Goal: Use online tool/utility: Utilize a website feature to perform a specific function

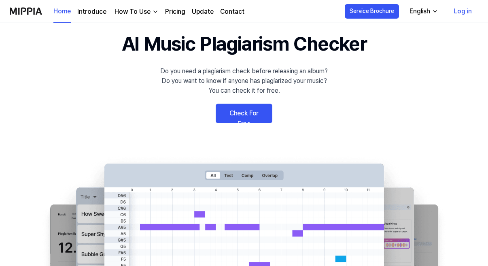
scroll to position [27, 0]
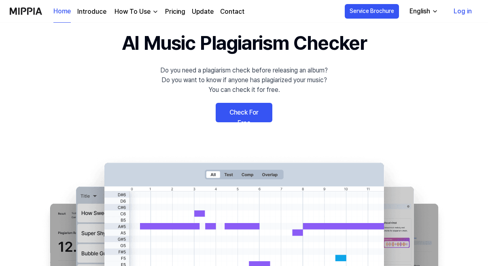
click at [258, 113] on link "Check For Free" at bounding box center [244, 112] width 57 height 19
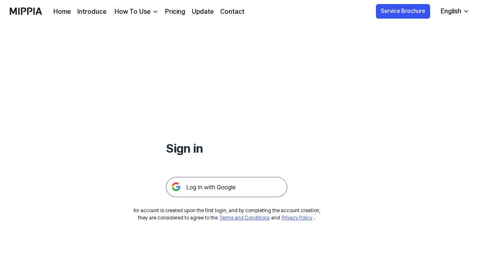
click at [199, 182] on img at bounding box center [226, 187] width 121 height 20
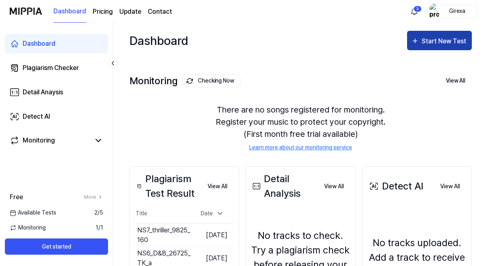
click at [434, 40] on div "Start New Test" at bounding box center [444, 41] width 46 height 11
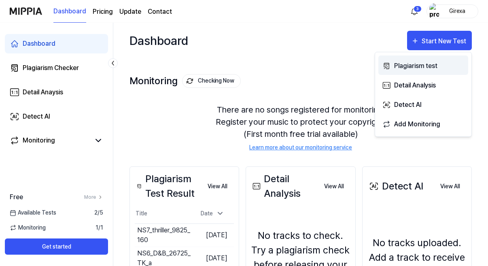
click at [420, 66] on div "Plagiarism test" at bounding box center [429, 66] width 70 height 11
click at [402, 68] on div "Plagiarism test" at bounding box center [429, 65] width 70 height 11
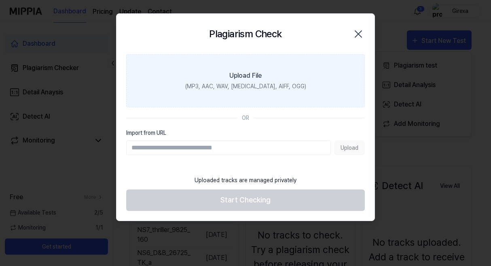
click at [244, 84] on div "(MP3, AAC, WAV, FLAC, AIFF, OGG)" at bounding box center [245, 86] width 121 height 8
click at [0, 0] on input "Upload File (MP3, AAC, WAV, FLAC, AIFF, OGG)" at bounding box center [0, 0] width 0 height 0
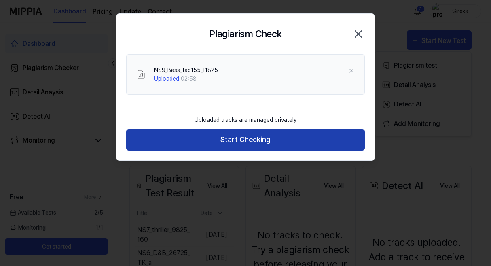
click at [256, 137] on button "Start Checking" at bounding box center [245, 139] width 239 height 21
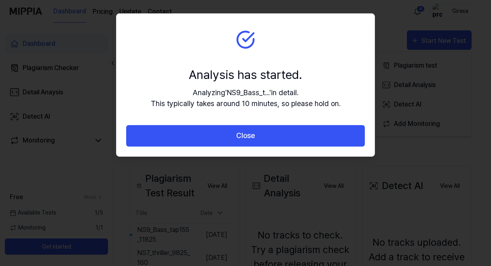
click at [243, 108] on div "Analyzing ' NS9_Bass_t... ' in detail. This typically takes around 10 minutes, …" at bounding box center [246, 98] width 190 height 22
click at [244, 101] on div "Analyzing ' NS9_Bass_t... ' in detail. This typically takes around 10 minutes, …" at bounding box center [246, 98] width 190 height 22
click at [289, 80] on div "Analysis has started." at bounding box center [246, 75] width 190 height 18
click at [239, 40] on icon at bounding box center [245, 39] width 19 height 19
click at [270, 116] on section "Analysis has started. Analyzing ' NS9_Bass_t... ' in detail. This typically tak…" at bounding box center [245, 69] width 258 height 111
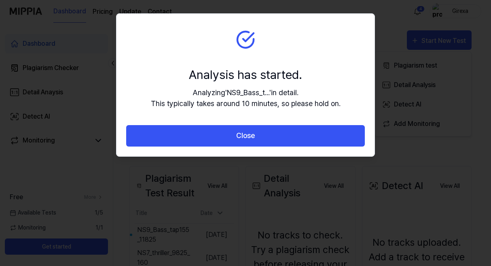
click at [287, 102] on div "Analyzing ' NS9_Bass_t... ' in detail. This typically takes around 10 minutes, …" at bounding box center [246, 98] width 190 height 22
click at [232, 105] on div "Analyzing ' NS9_Bass_t... ' in detail. This typically takes around 10 minutes, …" at bounding box center [246, 98] width 190 height 22
click at [188, 231] on div at bounding box center [245, 133] width 491 height 266
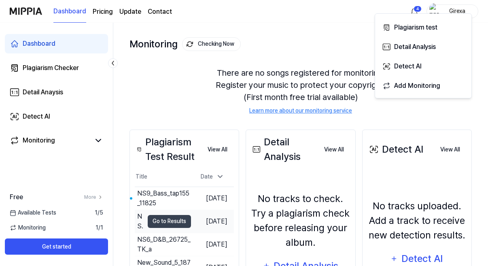
scroll to position [39, 0]
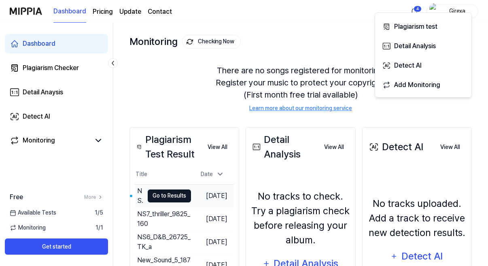
click at [170, 198] on button "Go to Results" at bounding box center [169, 195] width 43 height 13
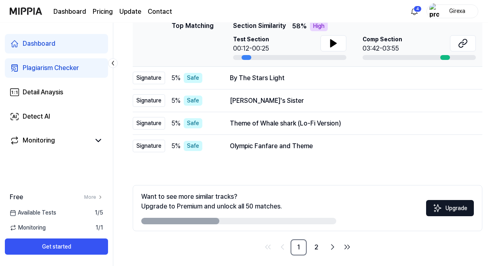
scroll to position [137, 0]
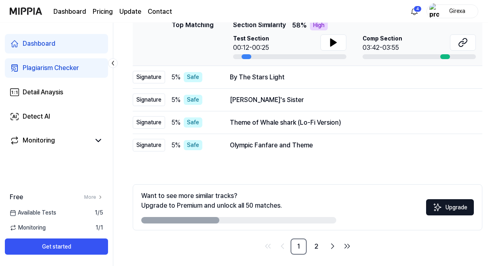
drag, startPoint x: 216, startPoint y: 217, endPoint x: 273, endPoint y: 216, distance: 57.0
click at [273, 217] on div at bounding box center [238, 220] width 195 height 6
click at [316, 247] on link "2" at bounding box center [316, 246] width 16 height 16
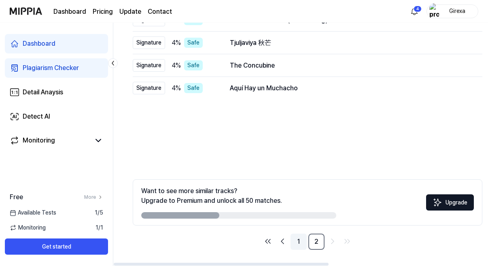
scroll to position [142, 0]
click at [297, 243] on link "1" at bounding box center [298, 241] width 16 height 16
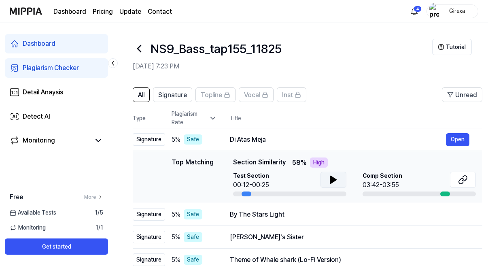
click at [332, 180] on icon at bounding box center [333, 179] width 6 height 7
click at [464, 181] on icon at bounding box center [463, 180] width 10 height 10
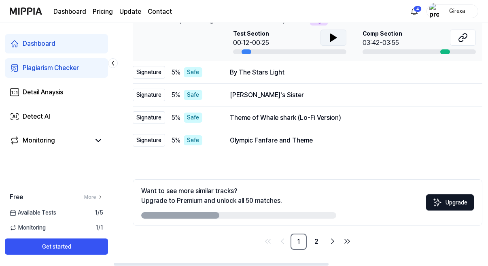
scroll to position [142, 0]
click at [316, 241] on link "2" at bounding box center [316, 241] width 16 height 16
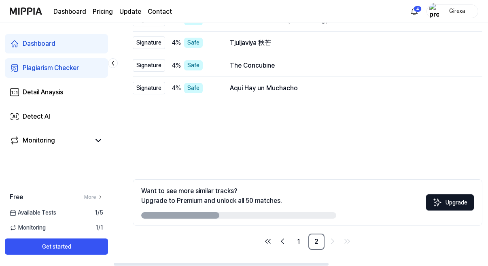
scroll to position [142, 0]
click at [295, 239] on link "1" at bounding box center [298, 241] width 16 height 16
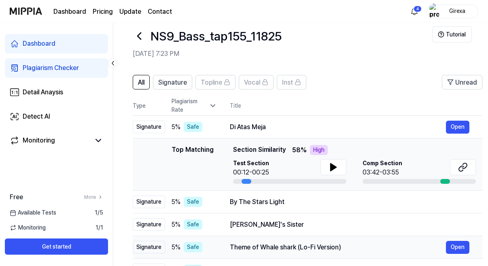
scroll to position [10, 0]
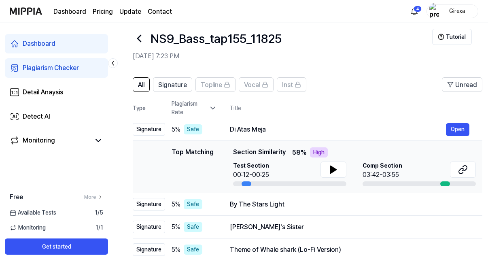
click at [343, 106] on th "Title" at bounding box center [356, 107] width 252 height 19
click at [289, 203] on div "By The Stars Light" at bounding box center [338, 204] width 216 height 10
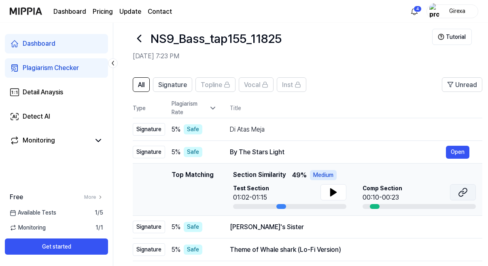
click at [463, 193] on icon at bounding box center [463, 192] width 10 height 10
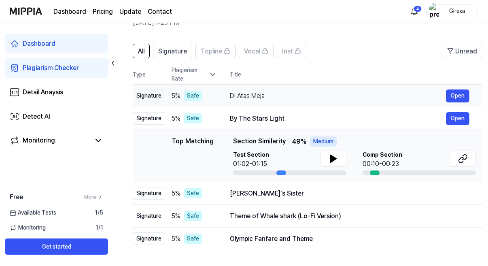
scroll to position [49, 0]
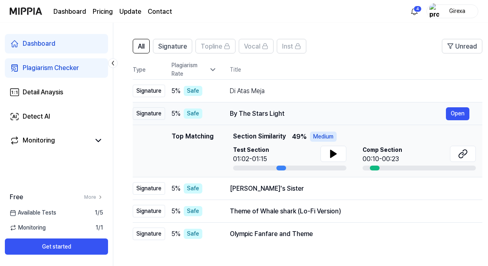
click at [250, 112] on div "By The Stars Light" at bounding box center [338, 114] width 216 height 10
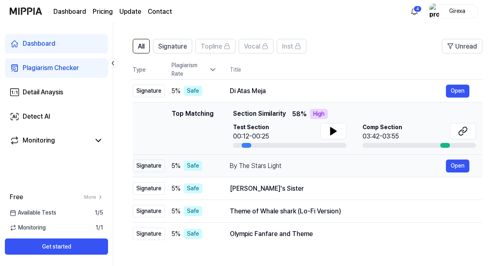
click at [244, 167] on div "By The Stars Light" at bounding box center [338, 166] width 216 height 10
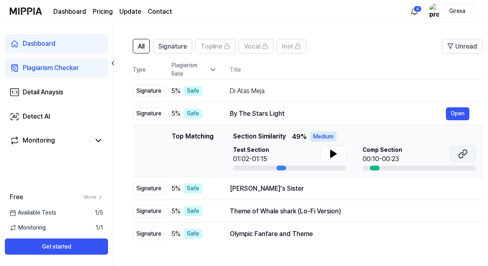
click at [467, 151] on button at bounding box center [463, 154] width 26 height 16
click at [267, 188] on div "Beverley's Sister" at bounding box center [338, 189] width 216 height 10
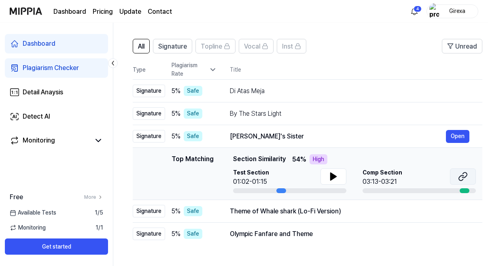
click at [460, 177] on icon at bounding box center [463, 176] width 10 height 10
click at [236, 213] on div "Theme of Whale shark (Lo-Fi Version)" at bounding box center [338, 211] width 216 height 10
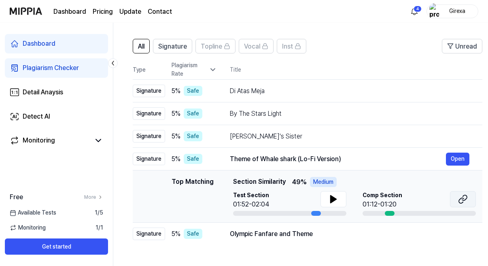
click at [458, 197] on icon at bounding box center [463, 199] width 10 height 10
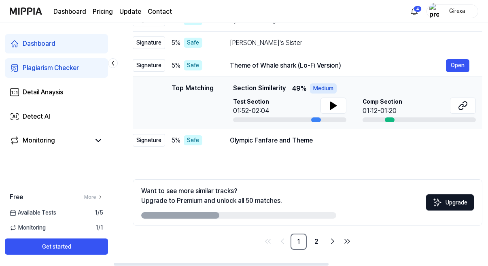
scroll to position [142, 0]
click at [76, 41] on link "Dashboard" at bounding box center [56, 43] width 103 height 19
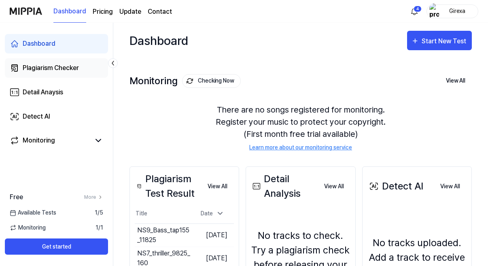
click at [80, 68] on link "Plagiarism Checker" at bounding box center [56, 67] width 103 height 19
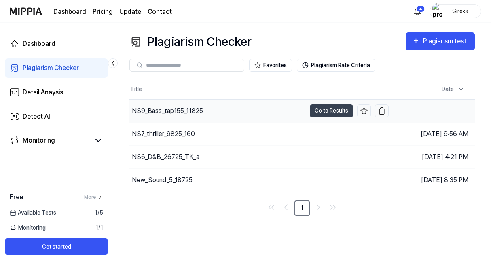
click at [203, 110] on div "NS9_Bass_tap155_11825" at bounding box center [217, 110] width 176 height 23
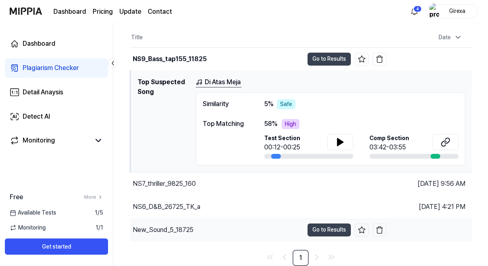
scroll to position [52, 0]
